Goal: Task Accomplishment & Management: Use online tool/utility

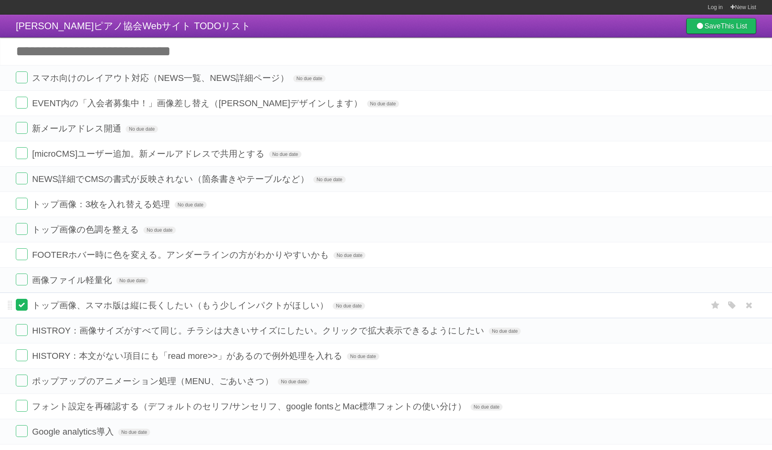
click at [22, 305] on label at bounding box center [22, 305] width 12 height 12
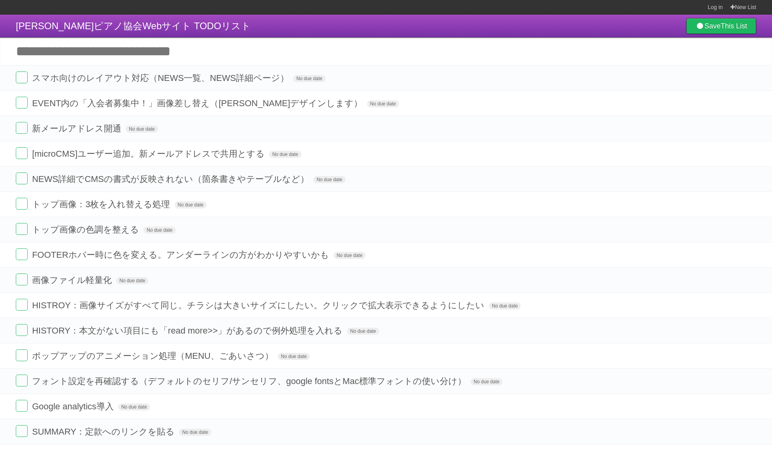
scroll to position [756, 0]
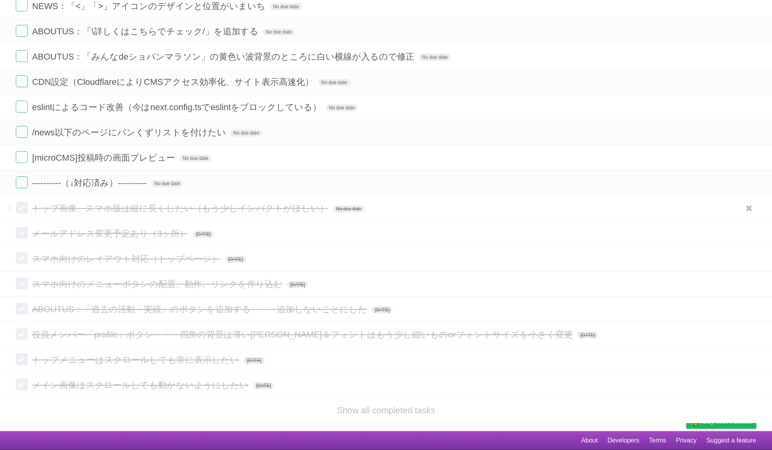
click at [340, 203] on form "トップ画像、スマホ版は縦に長くしたい（もう少しインパクトがほしい） No due date White Red Blue Green Purple Orange" at bounding box center [386, 208] width 740 height 13
click at [340, 210] on span "No due date" at bounding box center [349, 208] width 32 height 7
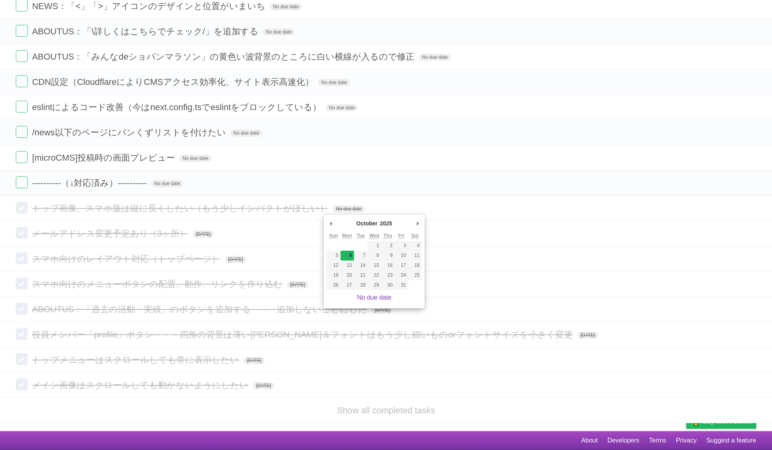
type span "[DATE]"
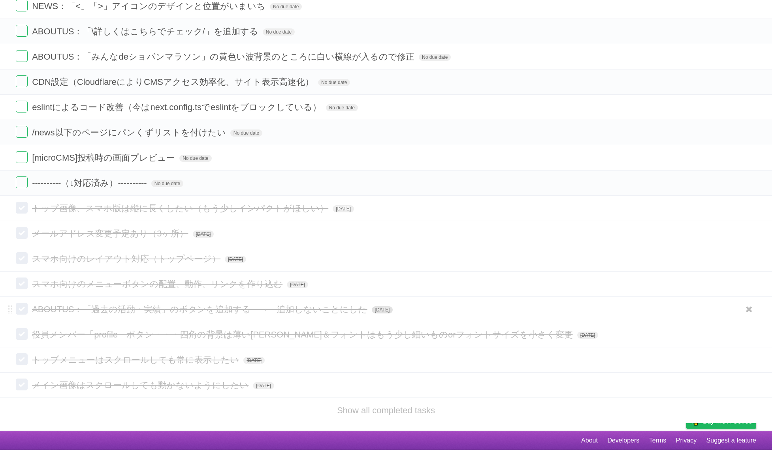
click at [392, 313] on span "[DATE]" at bounding box center [382, 309] width 21 height 7
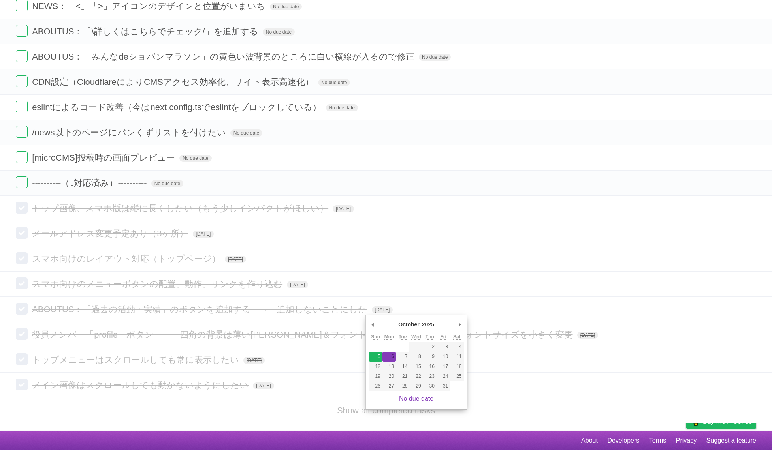
type span "[DATE]"
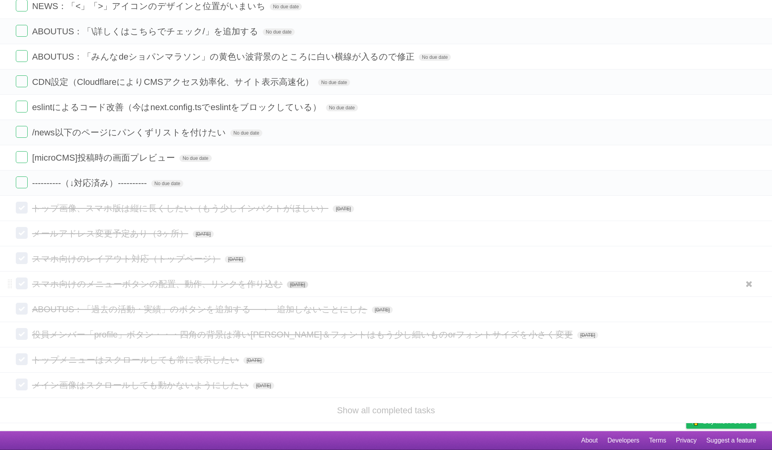
click at [298, 283] on span "[DATE]" at bounding box center [297, 284] width 21 height 7
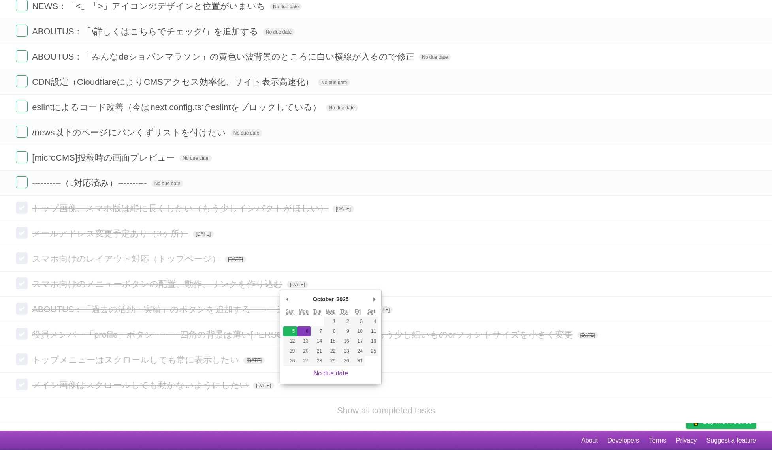
type span "[DATE]"
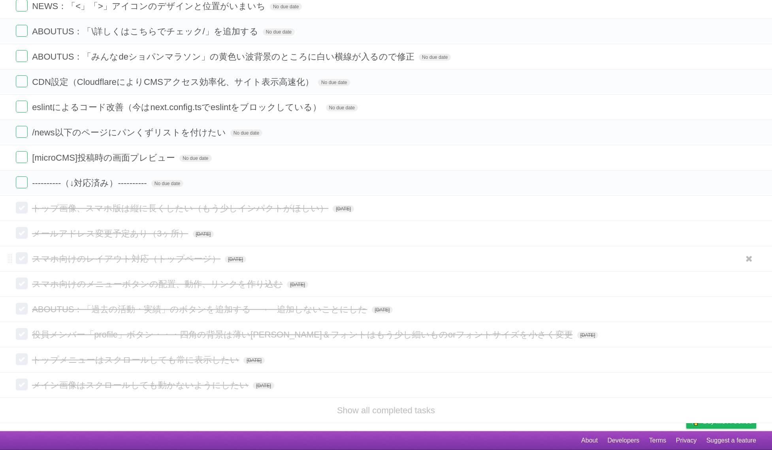
click at [248, 254] on form "スマホ向けのレイアウト対応（トップページ） [DATE] White Red Blue Green Purple Orange" at bounding box center [386, 258] width 740 height 13
click at [246, 259] on span "[DATE]" at bounding box center [235, 259] width 21 height 7
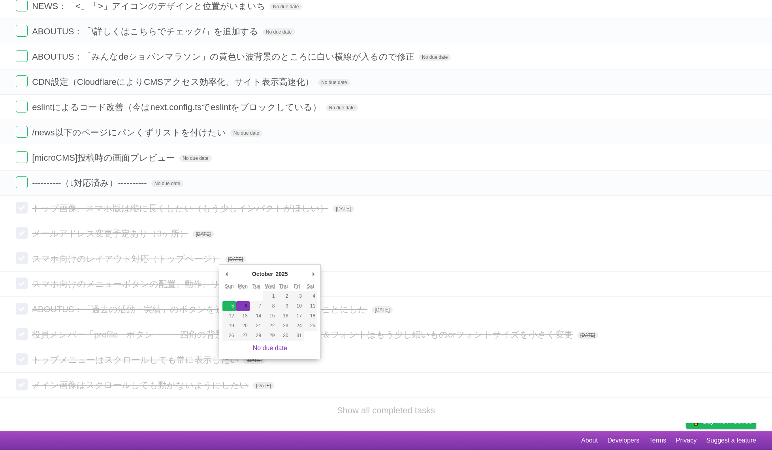
type span "[DATE]"
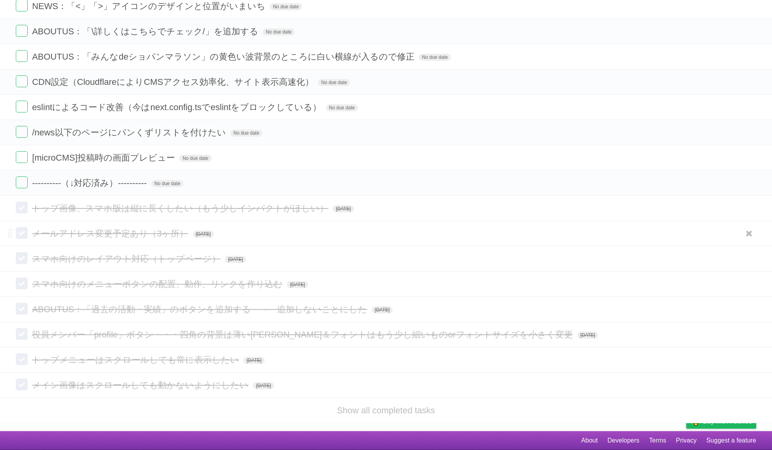
click at [217, 231] on form "メールアドレス変更予定あり（3ヶ所） [DATE] White Red Blue Green Purple Orange" at bounding box center [386, 233] width 740 height 13
click at [216, 238] on form "メールアドレス変更予定あり（3ヶ所） [DATE] White Red Blue Green Purple Orange" at bounding box center [386, 233] width 740 height 13
click at [214, 231] on span "[DATE]" at bounding box center [203, 234] width 21 height 7
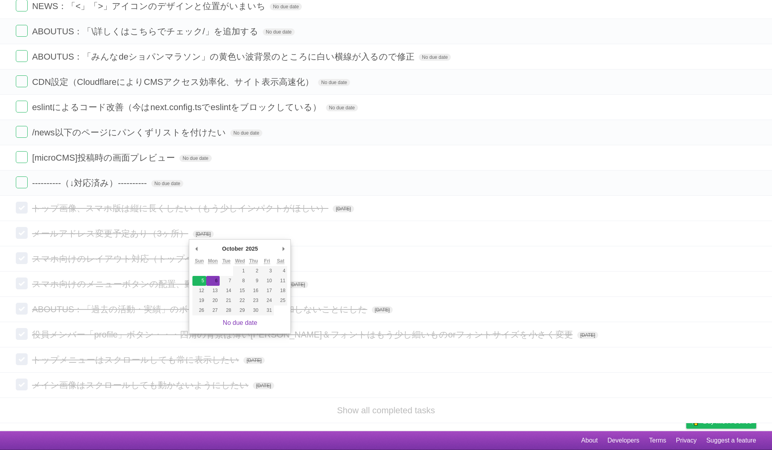
type span "[DATE]"
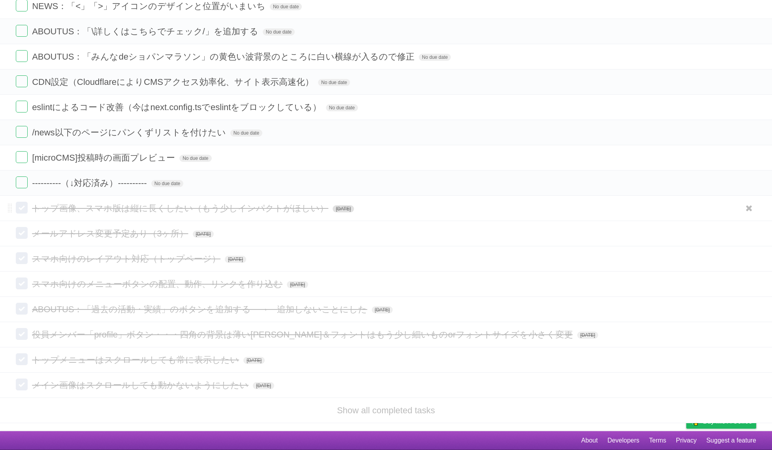
click at [333, 209] on span "[DATE]" at bounding box center [343, 208] width 21 height 7
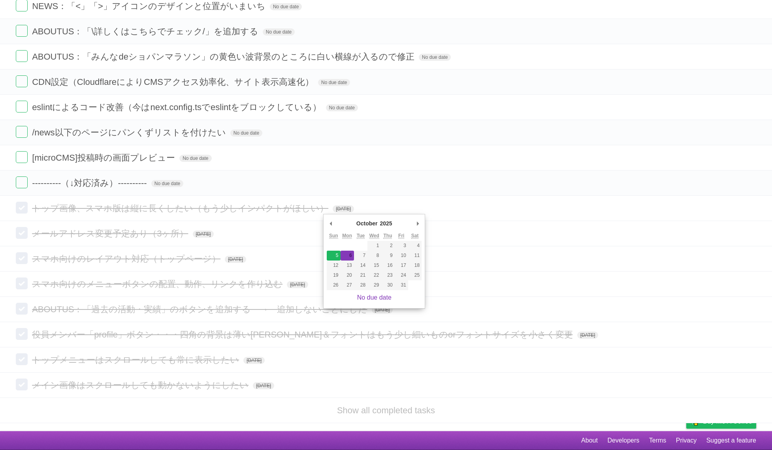
type span "[DATE]"
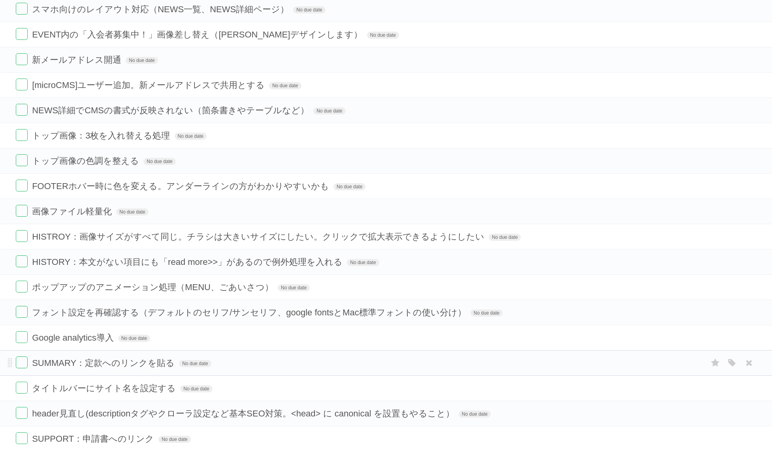
scroll to position [0, 0]
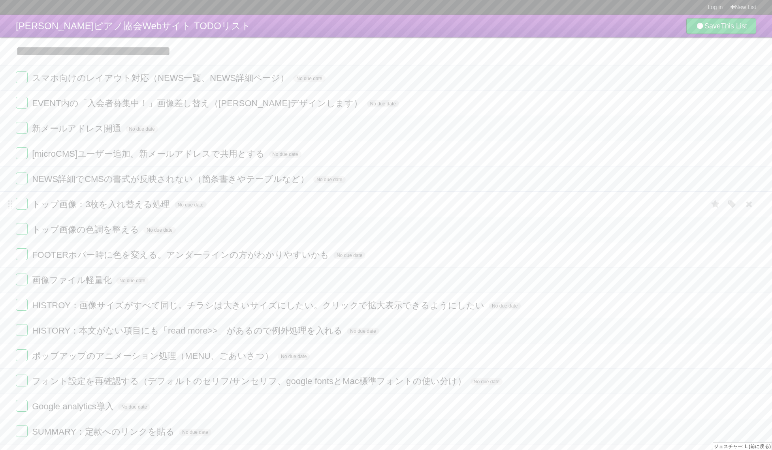
drag, startPoint x: 195, startPoint y: 210, endPoint x: 389, endPoint y: 197, distance: 194.7
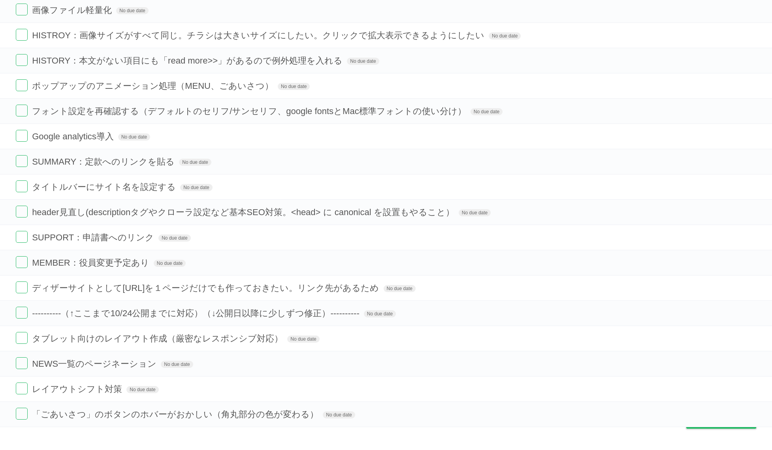
scroll to position [300, 0]
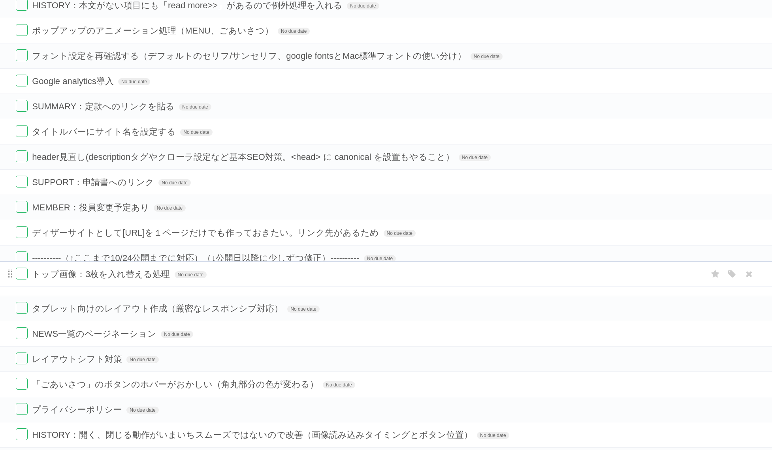
drag, startPoint x: -4, startPoint y: 313, endPoint x: 11, endPoint y: 283, distance: 33.6
click at [11, 279] on span at bounding box center [10, 274] width 4 height 9
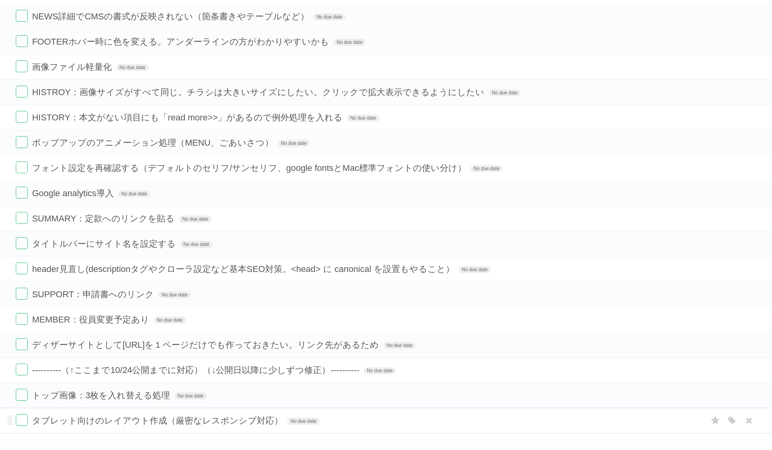
scroll to position [202, 0]
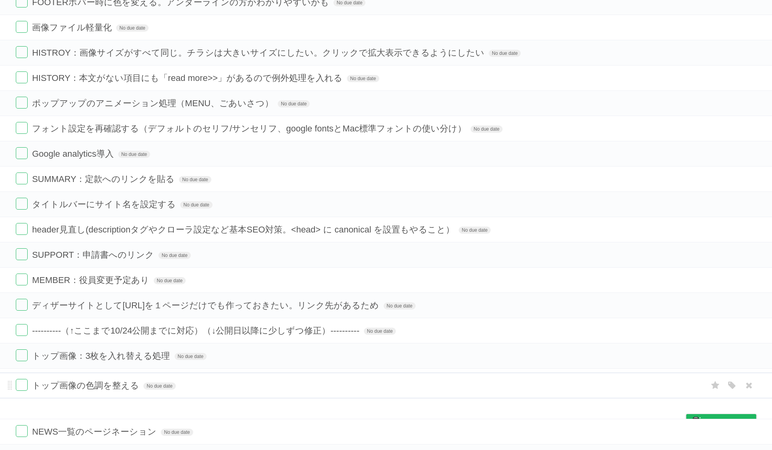
drag, startPoint x: 8, startPoint y: 115, endPoint x: 15, endPoint y: 384, distance: 269.4
click at [15, 384] on li "トップ画像の色調を整える No due date White Red Blue Green Purple Orange" at bounding box center [386, 386] width 772 height 26
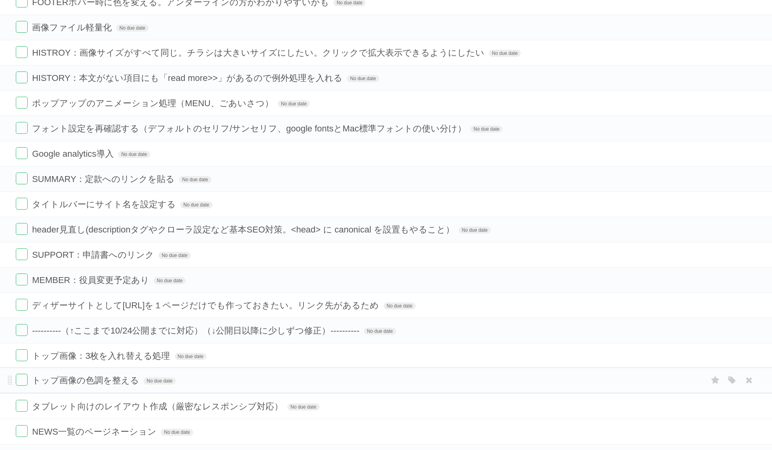
drag, startPoint x: 10, startPoint y: 406, endPoint x: 15, endPoint y: 373, distance: 33.5
click at [15, 373] on li "トップ画像の色調を整える No due date White Red Blue Green Purple Orange" at bounding box center [386, 381] width 772 height 26
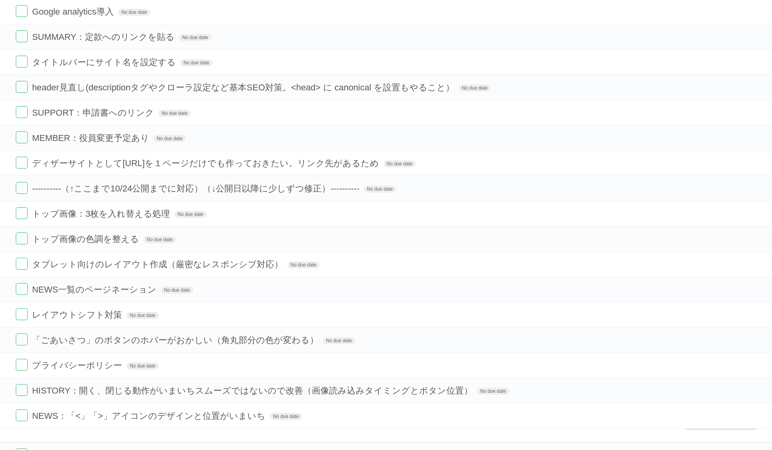
scroll to position [351, 0]
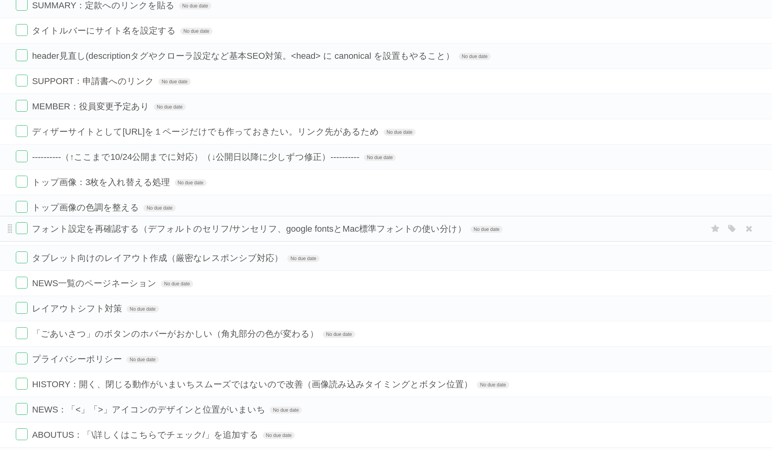
drag, startPoint x: 11, startPoint y: 122, endPoint x: -1, endPoint y: 228, distance: 106.1
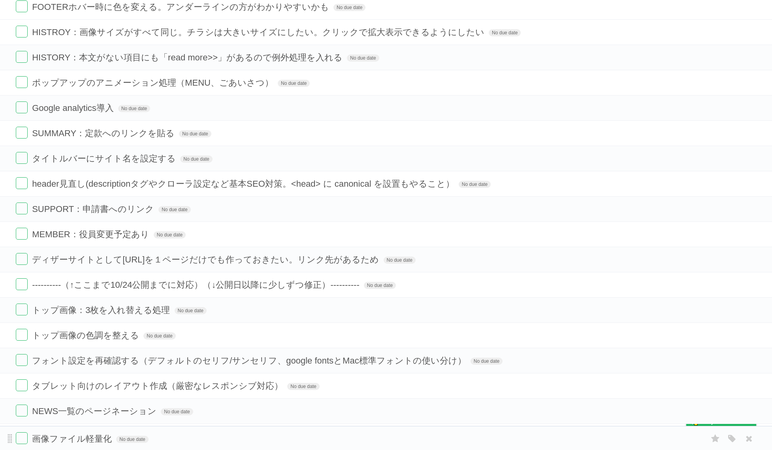
scroll to position [229, 0]
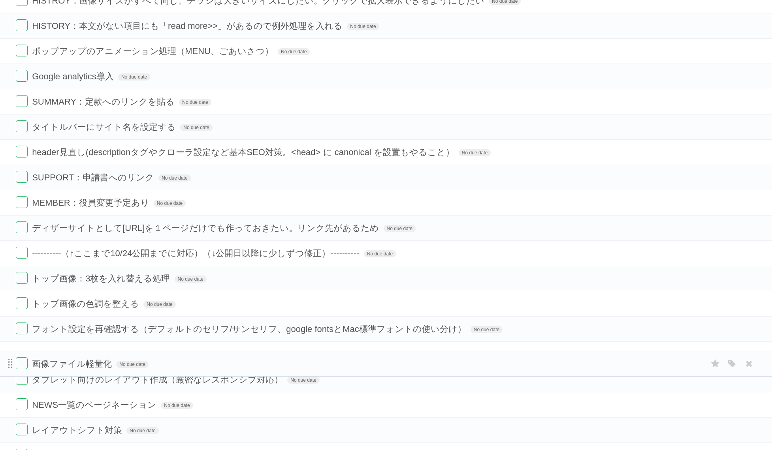
drag, startPoint x: 11, startPoint y: 233, endPoint x: -5, endPoint y: 361, distance: 129.8
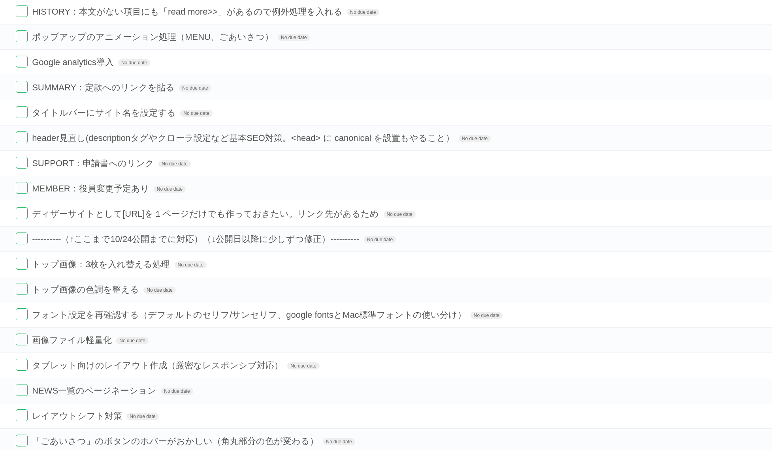
scroll to position [273, 0]
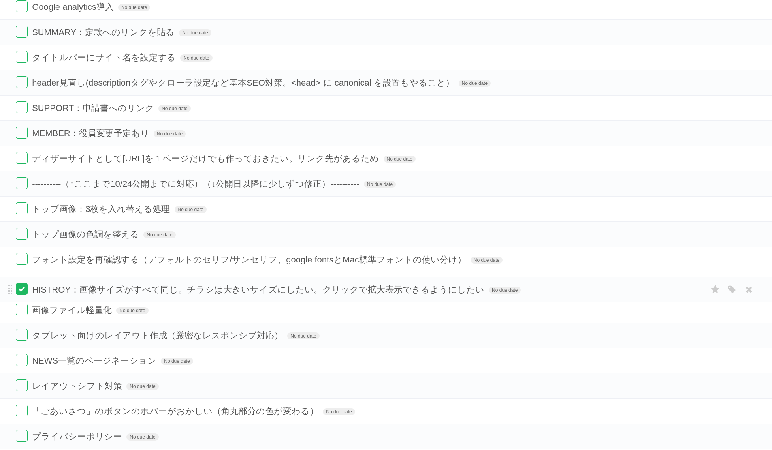
drag, startPoint x: 11, startPoint y: 211, endPoint x: 24, endPoint y: 290, distance: 80.4
click at [24, 290] on form "HISTROY：画像サイズがすべて同じ。チラシは大きいサイズにしたい。クリックで拡大表示できるようにしたい No due date White Red Blu…" at bounding box center [386, 289] width 740 height 13
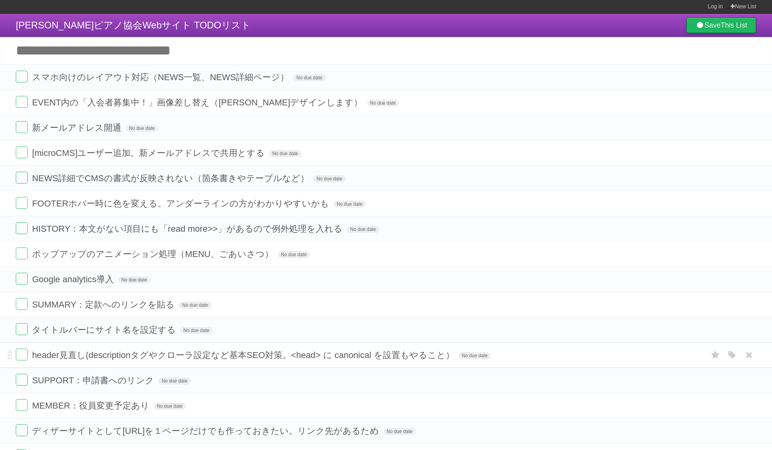
scroll to position [0, 0]
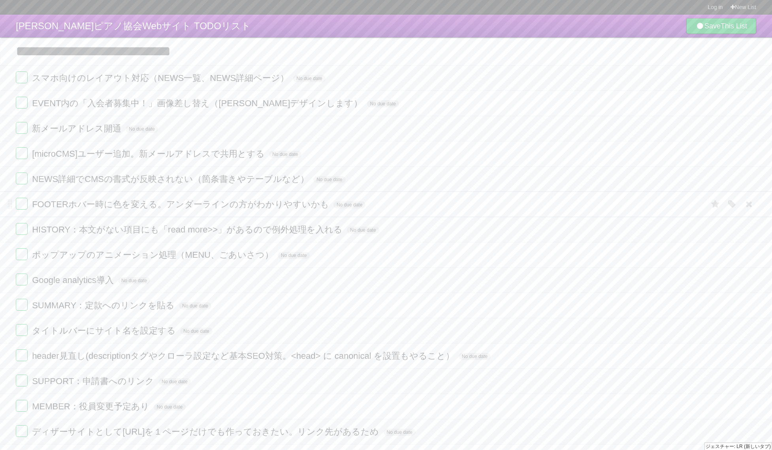
drag, startPoint x: 358, startPoint y: 238, endPoint x: 472, endPoint y: 216, distance: 116.6
drag, startPoint x: 508, startPoint y: 260, endPoint x: 534, endPoint y: 248, distance: 28.3
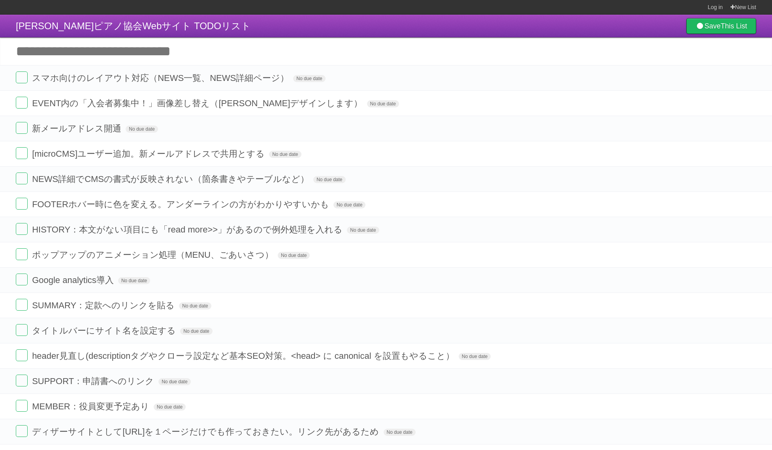
click at [170, 54] on input "Add another task" at bounding box center [386, 52] width 772 height 28
type input "**********"
click input "*********" at bounding box center [0, 0] width 0 height 0
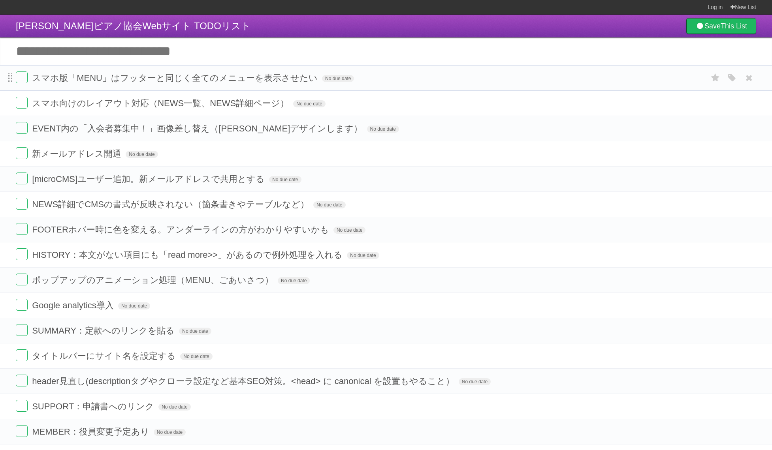
click at [8, 80] on span at bounding box center [10, 77] width 4 height 9
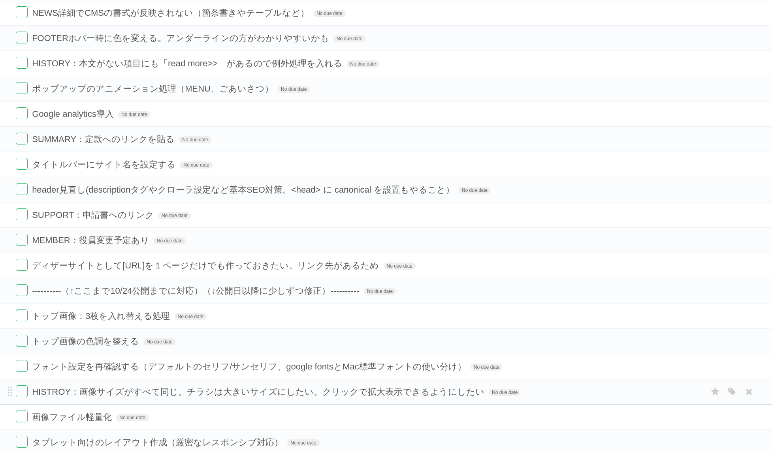
scroll to position [213, 0]
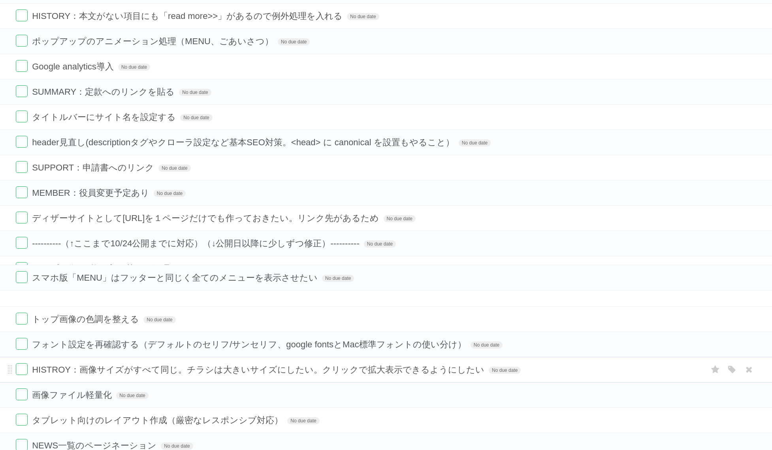
drag, startPoint x: 11, startPoint y: 79, endPoint x: -4, endPoint y: 273, distance: 195.3
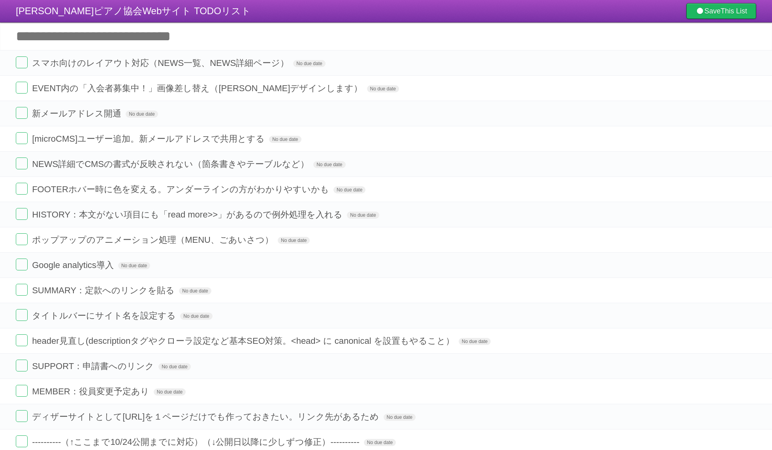
scroll to position [0, 0]
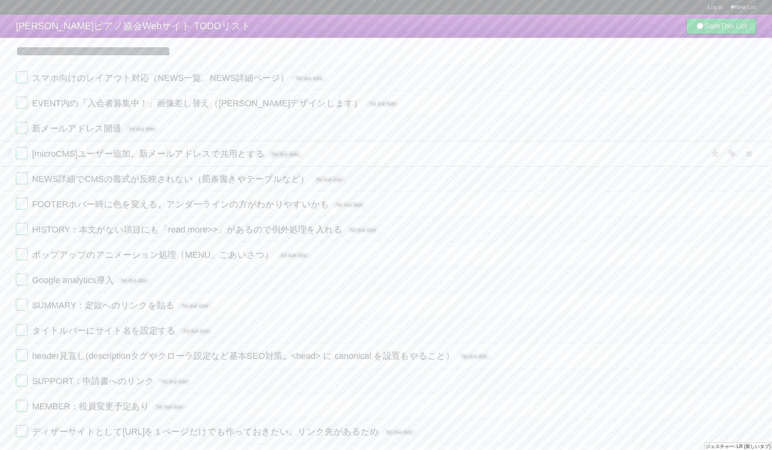
drag, startPoint x: 354, startPoint y: 144, endPoint x: 281, endPoint y: 156, distance: 73.6
drag, startPoint x: 355, startPoint y: 205, endPoint x: 439, endPoint y: 244, distance: 92.7
